Goal: Task Accomplishment & Management: Manage account settings

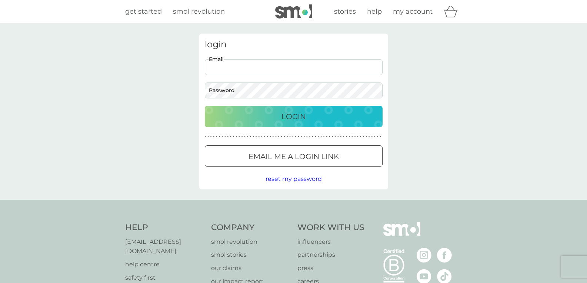
click at [333, 64] on input "Email" at bounding box center [294, 67] width 178 height 16
type input "[EMAIL_ADDRESS][DOMAIN_NAME]"
click at [308, 114] on div "Login" at bounding box center [293, 117] width 163 height 12
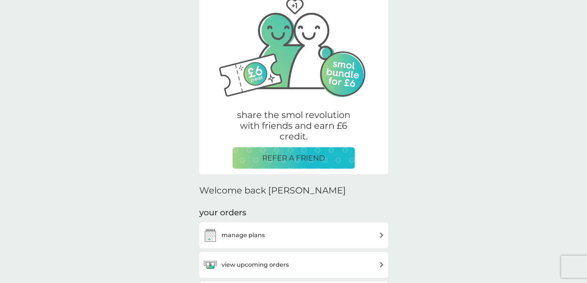
scroll to position [111, 0]
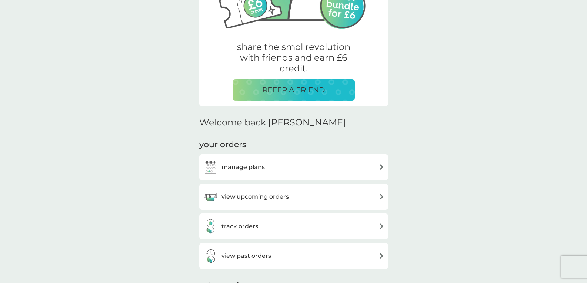
click at [244, 163] on h3 "manage plans" at bounding box center [242, 168] width 43 height 10
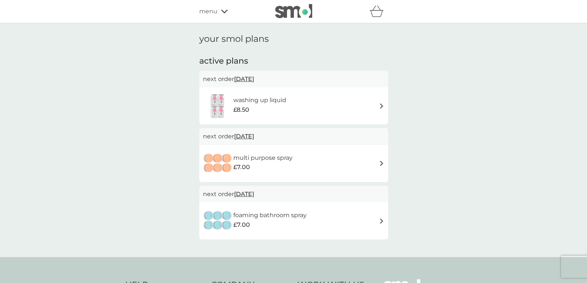
click at [254, 137] on span "16 Nov 2025" at bounding box center [244, 136] width 20 height 14
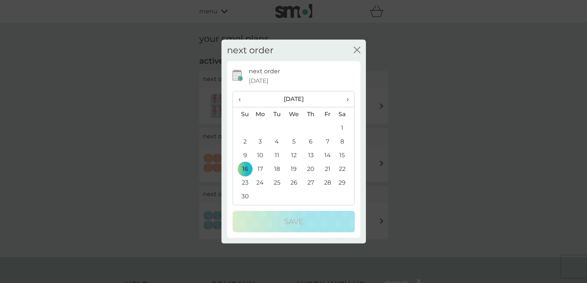
click at [348, 101] on span "›" at bounding box center [344, 99] width 7 height 16
click at [261, 141] on td "2" at bounding box center [260, 142] width 17 height 14
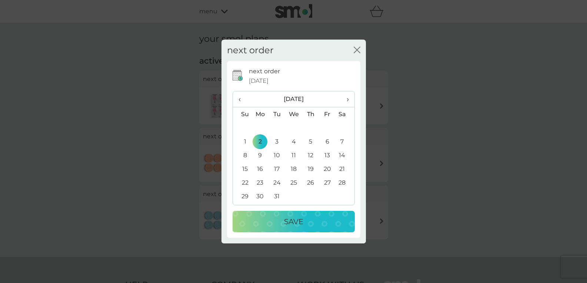
click at [287, 222] on p "Save" at bounding box center [293, 222] width 19 height 12
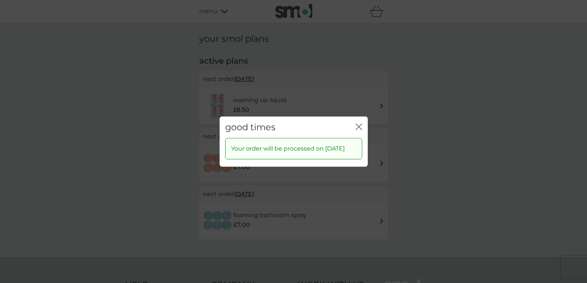
click at [359, 123] on icon "close" at bounding box center [358, 126] width 7 height 7
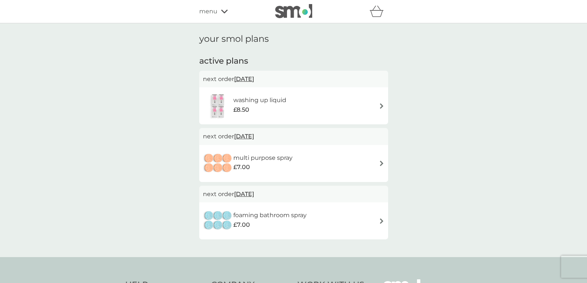
click at [254, 137] on span "2 Mar 2026" at bounding box center [244, 136] width 20 height 14
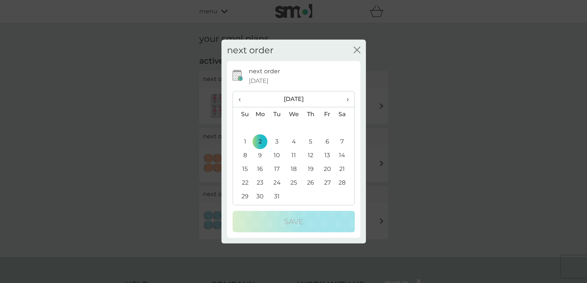
click at [347, 101] on span "›" at bounding box center [344, 99] width 7 height 16
click at [260, 142] on td "6" at bounding box center [260, 142] width 17 height 14
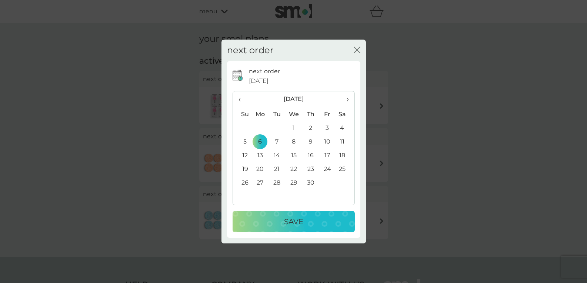
click at [300, 212] on button "Save" at bounding box center [294, 221] width 122 height 21
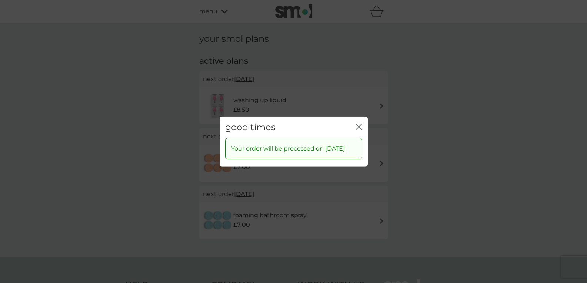
click at [361, 123] on icon "close" at bounding box center [358, 126] width 7 height 7
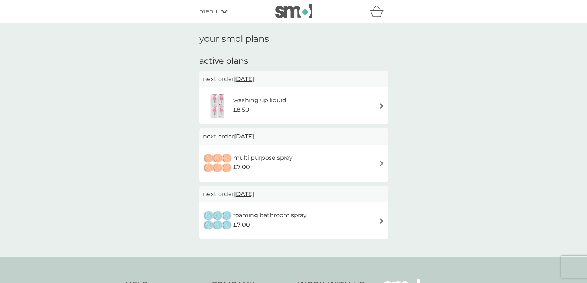
click at [254, 79] on span "24 Oct 2025" at bounding box center [244, 79] width 20 height 14
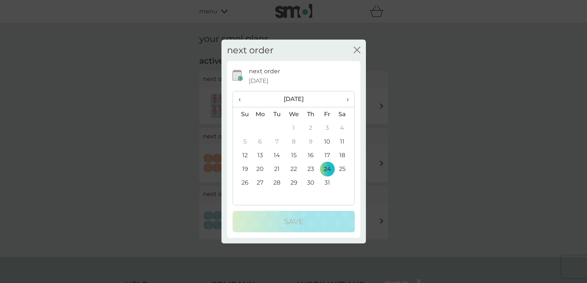
click at [350, 97] on th "›" at bounding box center [344, 99] width 19 height 16
click at [351, 97] on th "›" at bounding box center [344, 99] width 19 height 16
click at [311, 141] on td "8" at bounding box center [310, 142] width 17 height 14
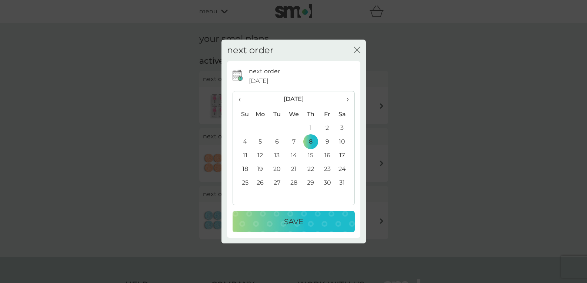
click at [311, 217] on div "Save" at bounding box center [293, 222] width 107 height 12
